Goal: Navigation & Orientation: Find specific page/section

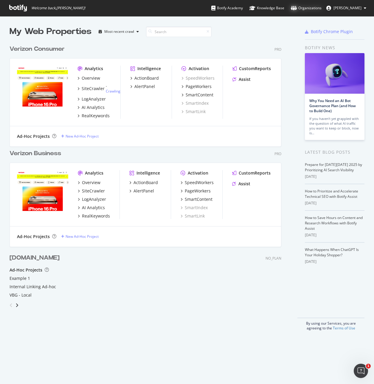
click at [315, 5] on div "Organizations" at bounding box center [306, 8] width 31 height 6
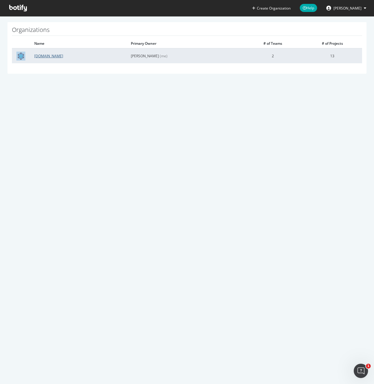
click at [48, 57] on link "Verizon.com" at bounding box center [48, 55] width 29 height 5
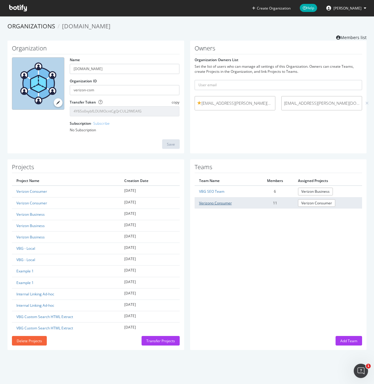
click at [221, 203] on link "Verizono Consumer" at bounding box center [215, 202] width 33 height 5
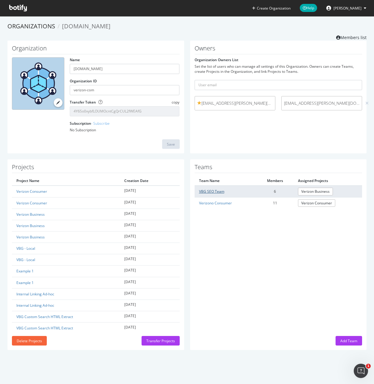
click at [210, 189] on link "VBG SEO Team" at bounding box center [211, 191] width 25 height 5
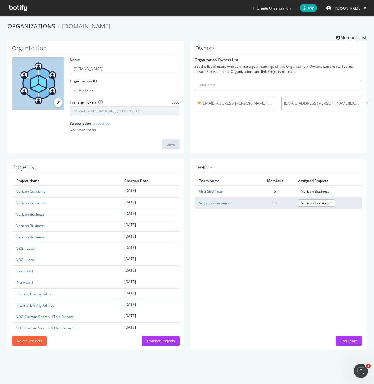
click at [222, 206] on td "Verizono Consumer" at bounding box center [226, 202] width 62 height 11
click at [224, 199] on td "Verizono Consumer" at bounding box center [226, 202] width 62 height 11
click at [224, 203] on link "Verizono Consumer" at bounding box center [215, 202] width 33 height 5
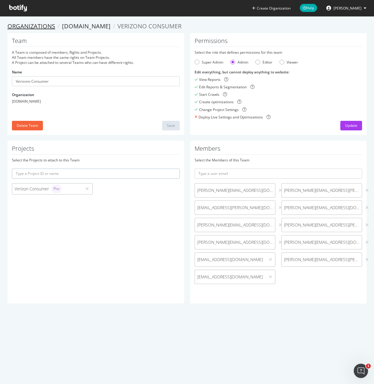
click at [46, 26] on link "Organizations" at bounding box center [31, 26] width 48 height 8
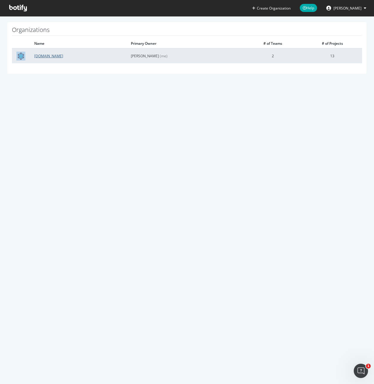
click at [42, 55] on link "Verizon.com" at bounding box center [48, 55] width 29 height 5
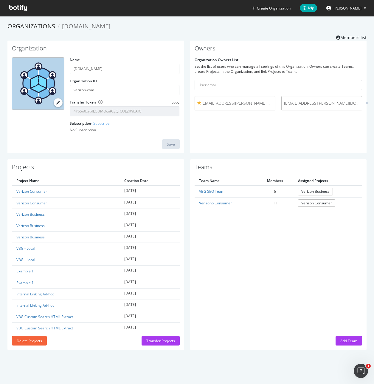
click at [357, 8] on span "TJ Vignola" at bounding box center [348, 8] width 28 height 5
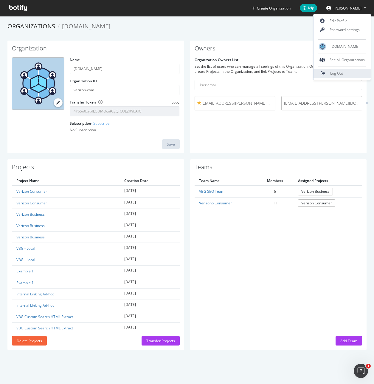
click at [351, 72] on link "Log Out" at bounding box center [342, 73] width 57 height 9
